Goal: Communication & Community: Answer question/provide support

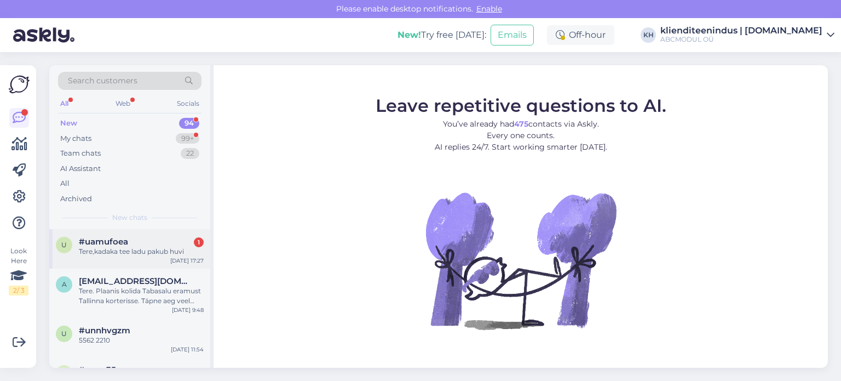
drag, startPoint x: 124, startPoint y: 232, endPoint x: 182, endPoint y: 249, distance: 61.0
click at [124, 232] on div "u #uamufoea 1 Tere,kadaka tee ladu pakub huvi [DATE] 17:27" at bounding box center [129, 248] width 161 height 39
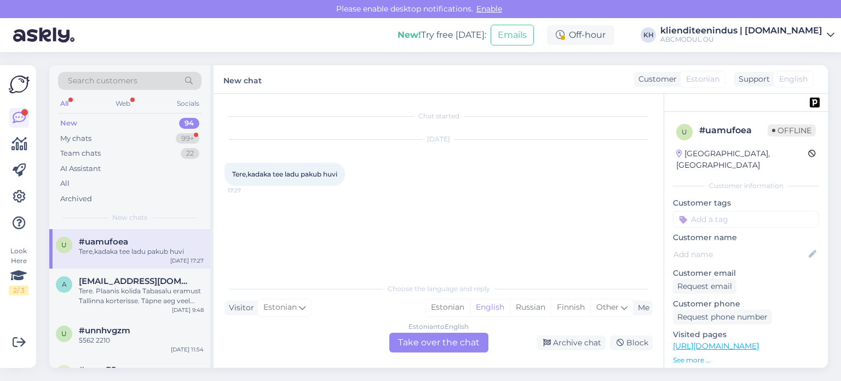
click at [436, 342] on div "Estonian to English Take over the chat" at bounding box center [438, 343] width 99 height 20
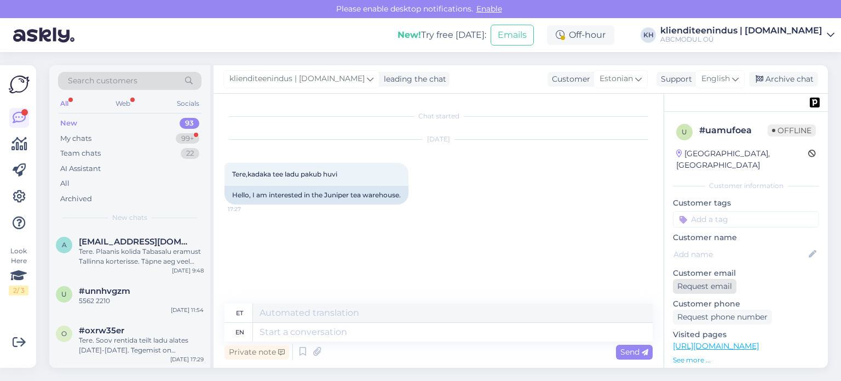
click at [697, 279] on div "Request email" at bounding box center [705, 286] width 64 height 15
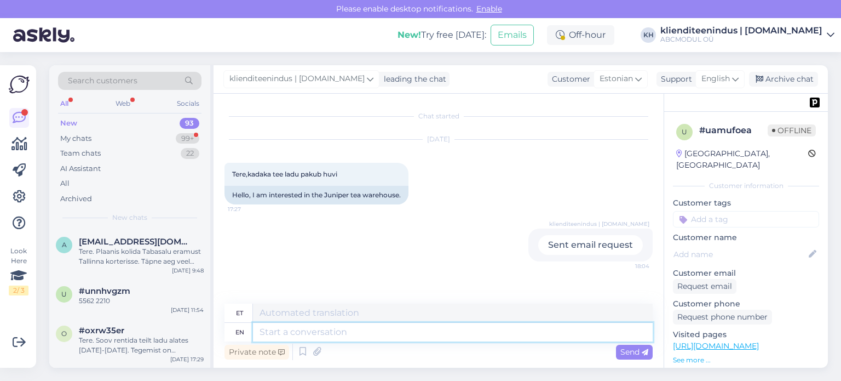
click at [333, 334] on textarea at bounding box center [453, 332] width 400 height 19
click at [329, 312] on textarea at bounding box center [453, 312] width 400 height 19
click at [330, 334] on textarea at bounding box center [453, 332] width 400 height 19
type textarea "T"
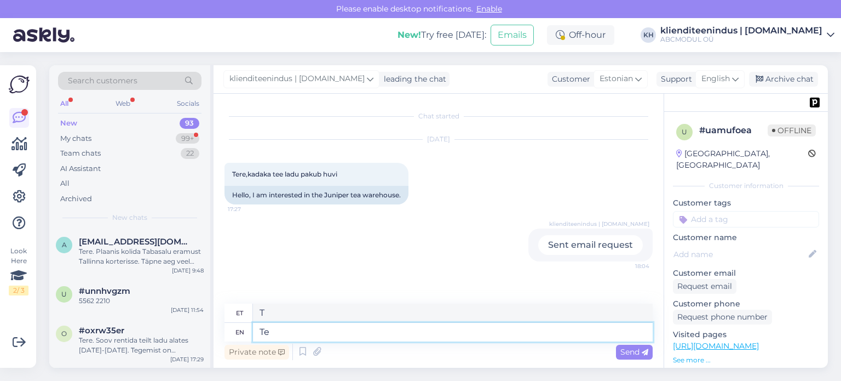
type textarea "Ter"
type textarea "Te"
type textarea "Tere"
type textarea "Tere mis"
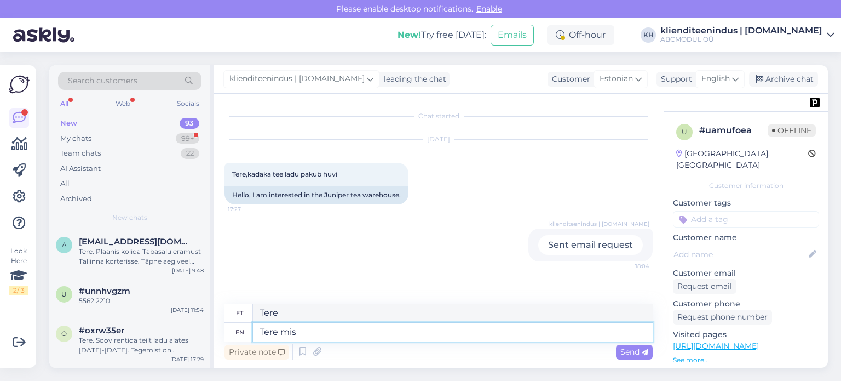
type textarea "Tere mis"
type textarea "Tere mis suurus j"
type textarea "Tere minust suur"
type textarea "Tere mis suurus ja m"
type textarea "Tere mis suur ja"
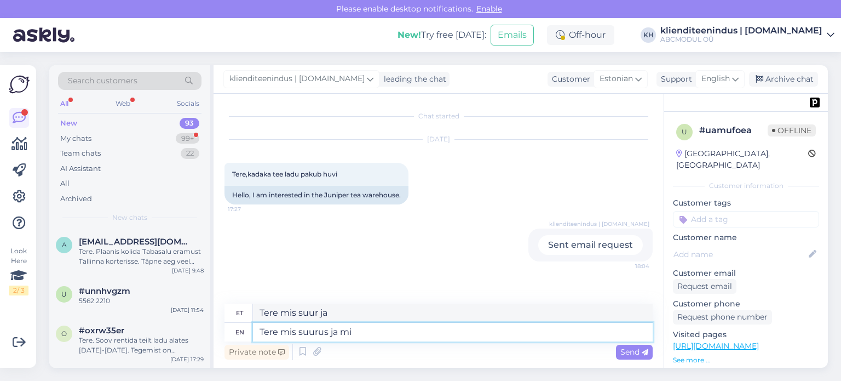
type textarea "Tere mis suurus ja mi k"
type textarea "Tere minust suurt ja minu"
type textarea "Tere mis suurus ja mi kuup'evast o"
type textarea "Tere mis suurus ja mi kuup'evast"
type textarea "Tere mis suurus ja mi kuup'evast olete"
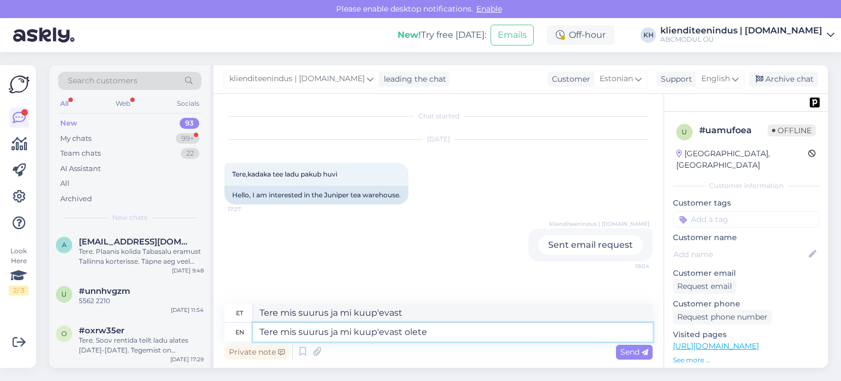
type textarea "Tere mis suurus ja mi kuup'evast olete"
type textarea "Tere mis suurus ja mi kuup'evast olete huvitatud?"
drag, startPoint x: 520, startPoint y: 333, endPoint x: 210, endPoint y: 330, distance: 310.1
click at [210, 330] on div "Search customers All Web Socials New 93 My chats 99+ Team chats 22 AI Assistant…" at bounding box center [438, 216] width 779 height 302
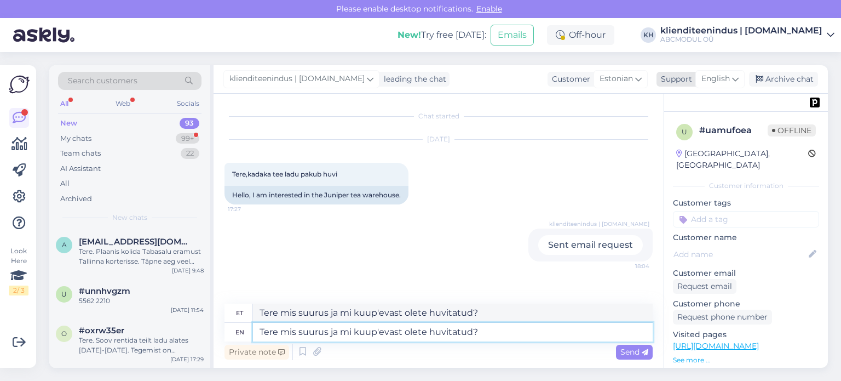
type textarea "Tere mis suurus ja mi kuup'evast olete huvitatud?"
click at [714, 81] on span "English" at bounding box center [716, 79] width 28 height 12
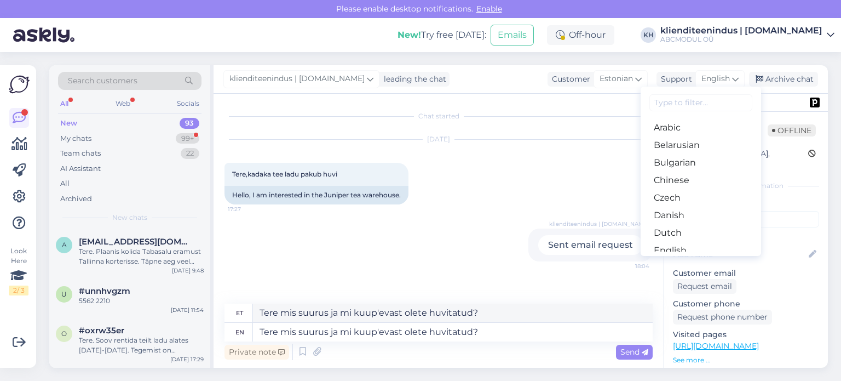
click at [679, 99] on input at bounding box center [701, 102] width 103 height 17
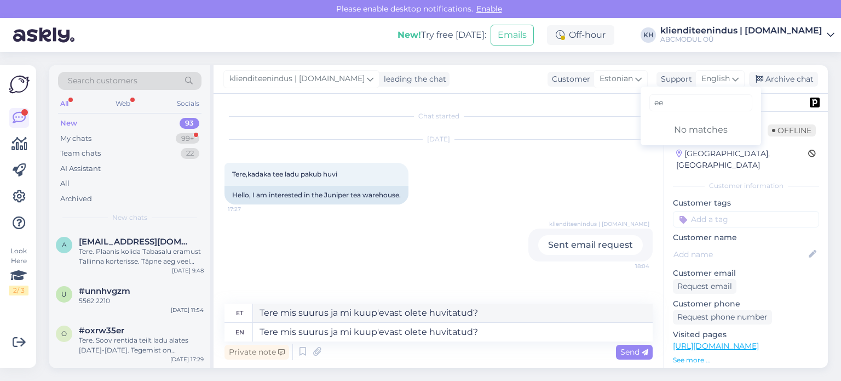
type input "e"
click at [718, 83] on span "English" at bounding box center [716, 79] width 28 height 12
click at [706, 77] on span "English" at bounding box center [716, 79] width 28 height 12
click at [673, 99] on input "ee" at bounding box center [701, 102] width 103 height 17
drag, startPoint x: 674, startPoint y: 104, endPoint x: 621, endPoint y: 101, distance: 52.6
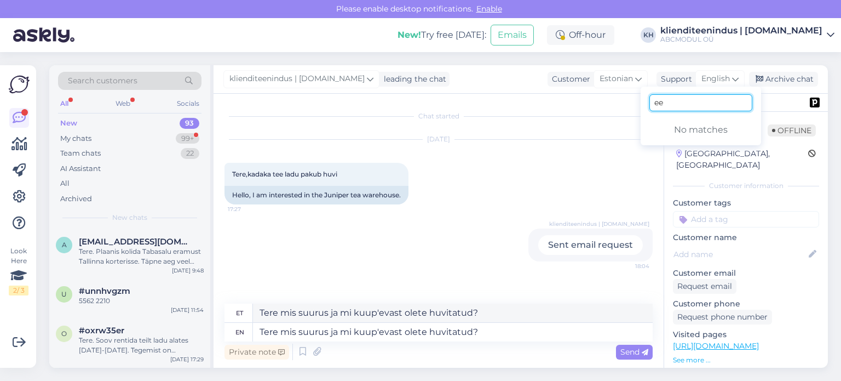
click at [628, 101] on div "klienditeenindus | [DOMAIN_NAME] leading the chat Customer Estonian Support Eng…" at bounding box center [521, 216] width 615 height 302
click at [730, 79] on span "English" at bounding box center [716, 79] width 28 height 12
click at [692, 105] on input "ee" at bounding box center [701, 102] width 103 height 17
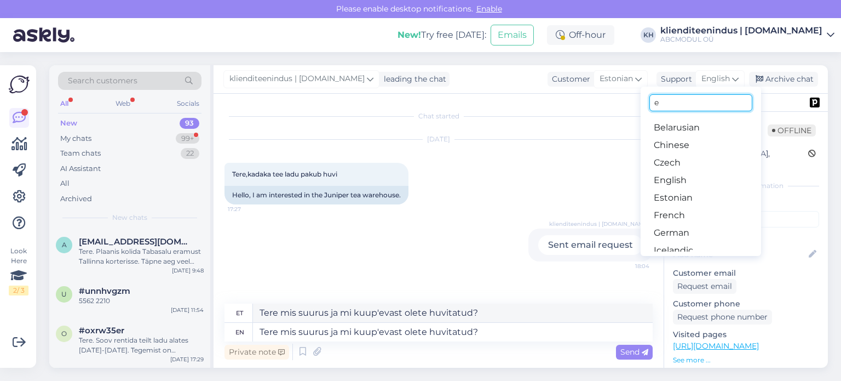
type input "es"
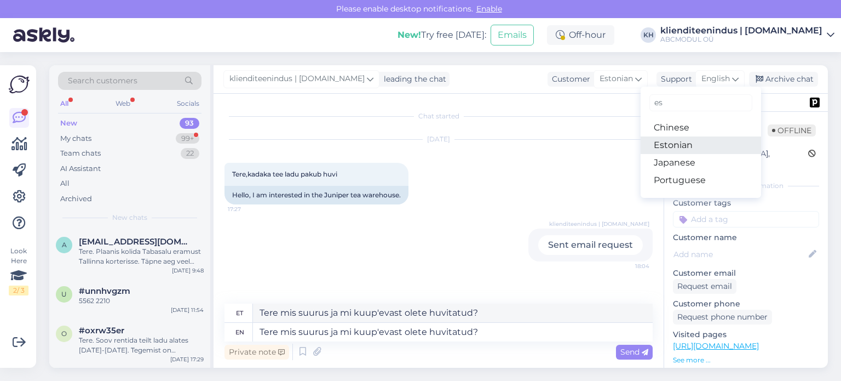
click at [688, 143] on link "Estonian" at bounding box center [701, 145] width 121 height 18
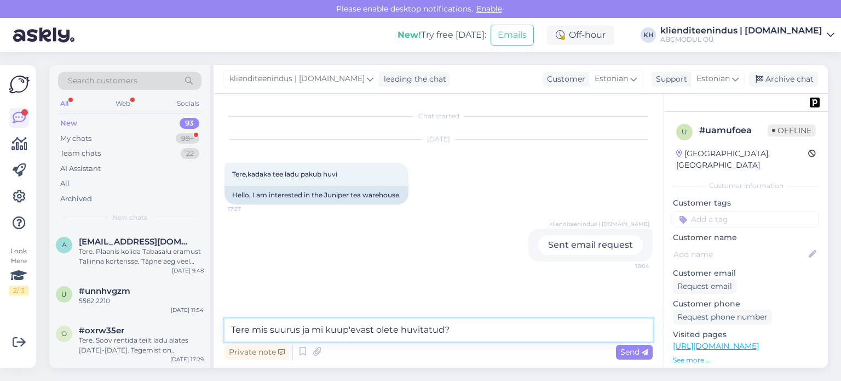
drag, startPoint x: 452, startPoint y: 329, endPoint x: 215, endPoint y: 329, distance: 237.2
click at [215, 329] on div "Chat started [DATE] Tere,kadaka tee ladu pakub huvi 17:27 Hello, I am intereste…" at bounding box center [439, 231] width 450 height 274
paste textarea ", mis suurus ja mis kuupä"
type textarea "Tere, mis suurus ja mis kuupäevast olete huvitatud?"
click at [634, 352] on span "Send" at bounding box center [635, 352] width 28 height 10
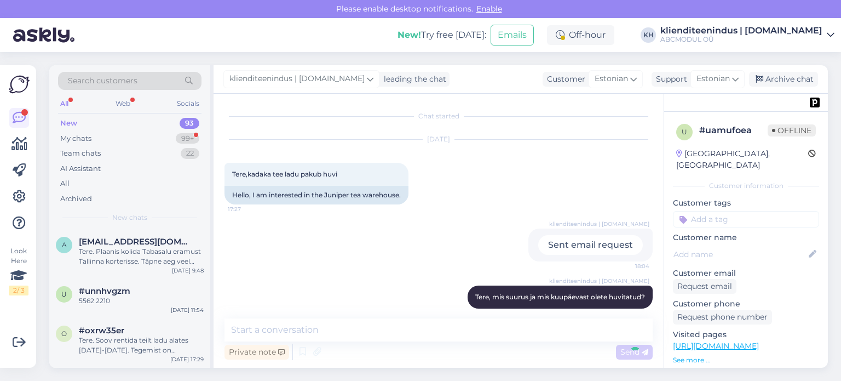
scroll to position [12, 0]
